Goal: Use online tool/utility: Utilize a website feature to perform a specific function

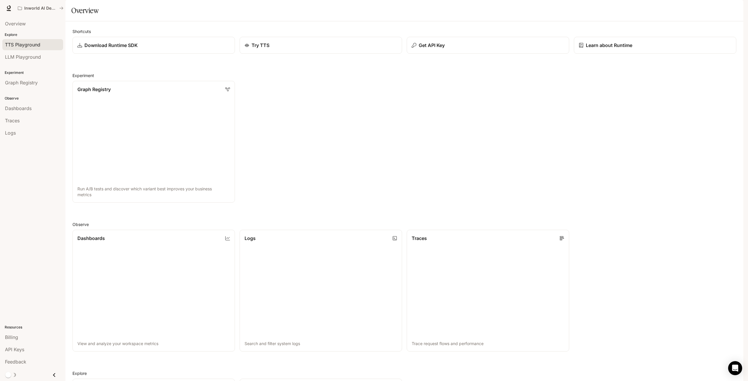
click at [50, 43] on div "TTS Playground" at bounding box center [32, 44] width 55 height 7
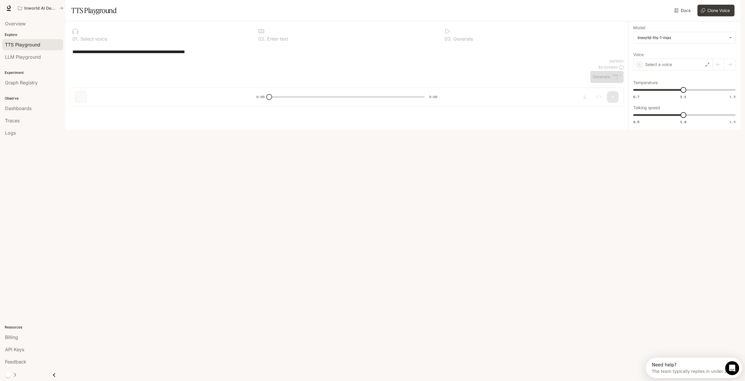
type input "**********"
type input "*"
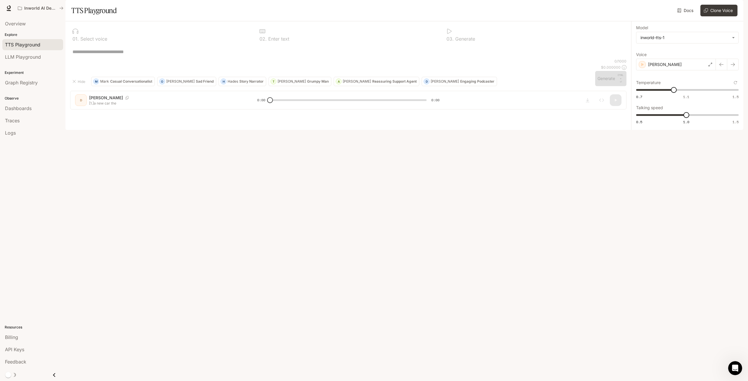
click at [623, 64] on p "0 / 1000" at bounding box center [620, 61] width 12 height 5
drag, startPoint x: 623, startPoint y: 324, endPoint x: 622, endPoint y: 329, distance: 6.0
click at [622, 86] on div "0 / 1000 $ 0.000000 Generate CTRL + ⏎" at bounding box center [610, 72] width 31 height 27
click at [432, 59] on div "* ​" at bounding box center [348, 52] width 556 height 14
click at [255, 59] on div "* ​" at bounding box center [348, 52] width 556 height 14
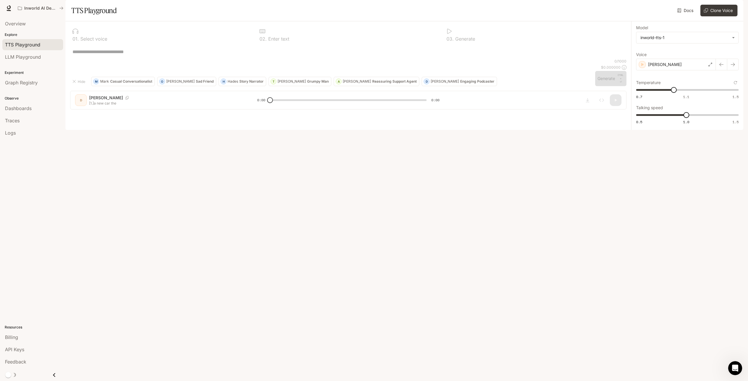
click at [134, 55] on textarea at bounding box center [347, 51] width 551 height 7
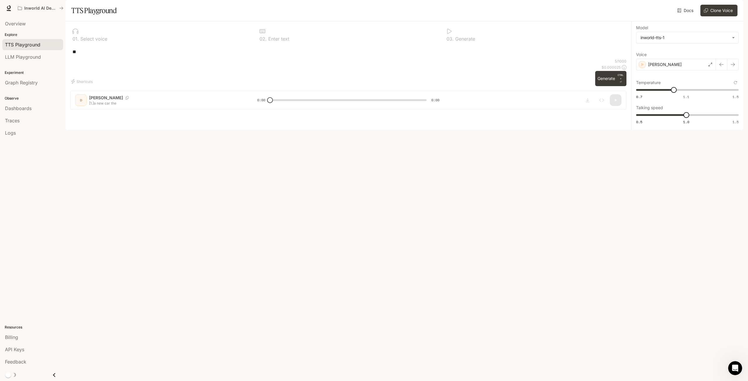
type textarea "*"
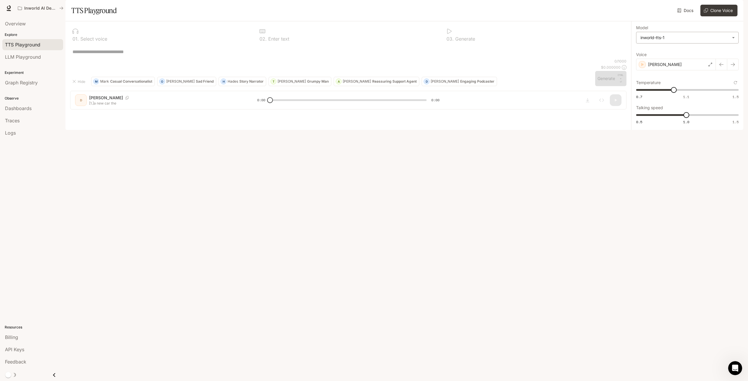
click at [656, 59] on body "**********" at bounding box center [374, 190] width 748 height 381
drag, startPoint x: 504, startPoint y: 113, endPoint x: 508, endPoint y: 115, distance: 5.6
click at [508, 115] on div at bounding box center [374, 190] width 748 height 381
